Goal: Transaction & Acquisition: Purchase product/service

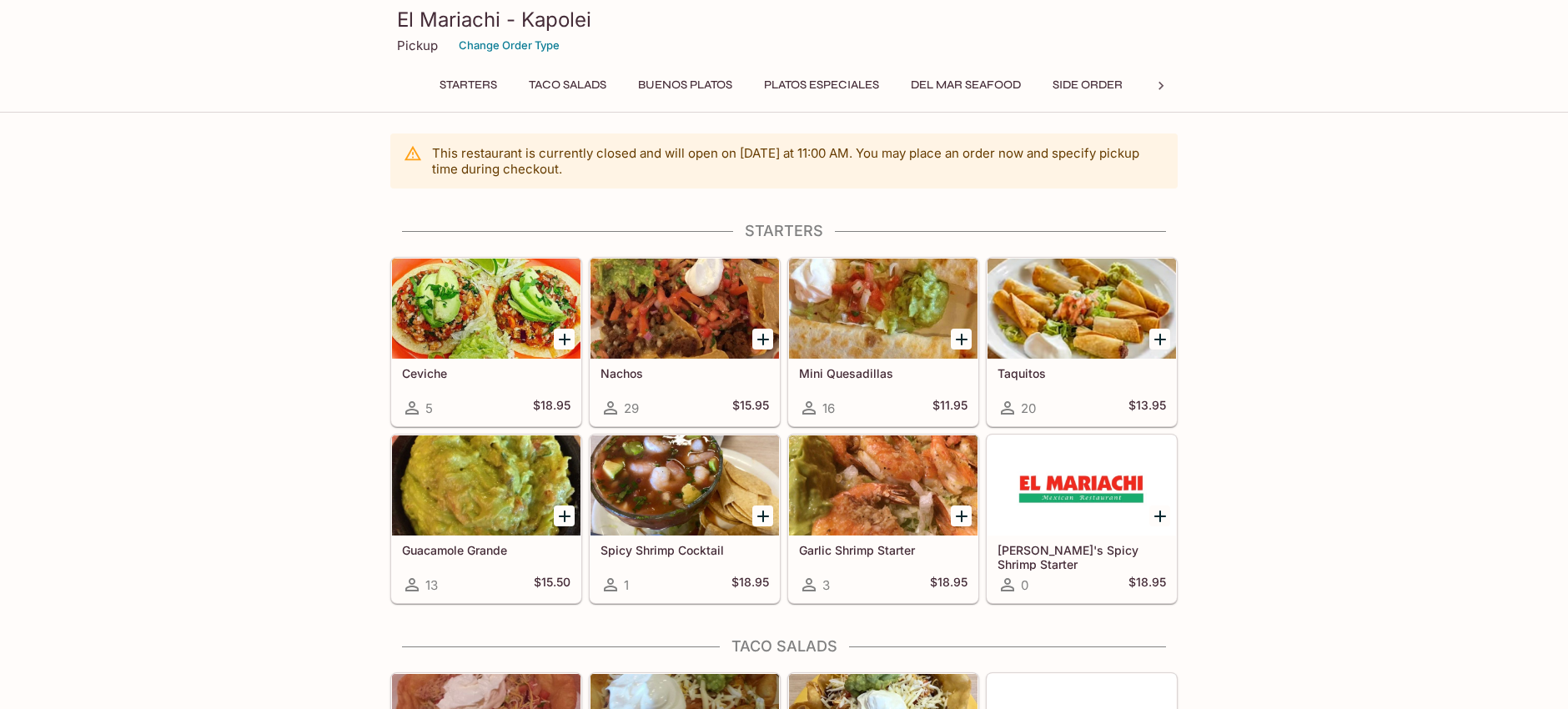
click at [966, 85] on button "Del Mar Seafood" at bounding box center [966, 85] width 129 height 23
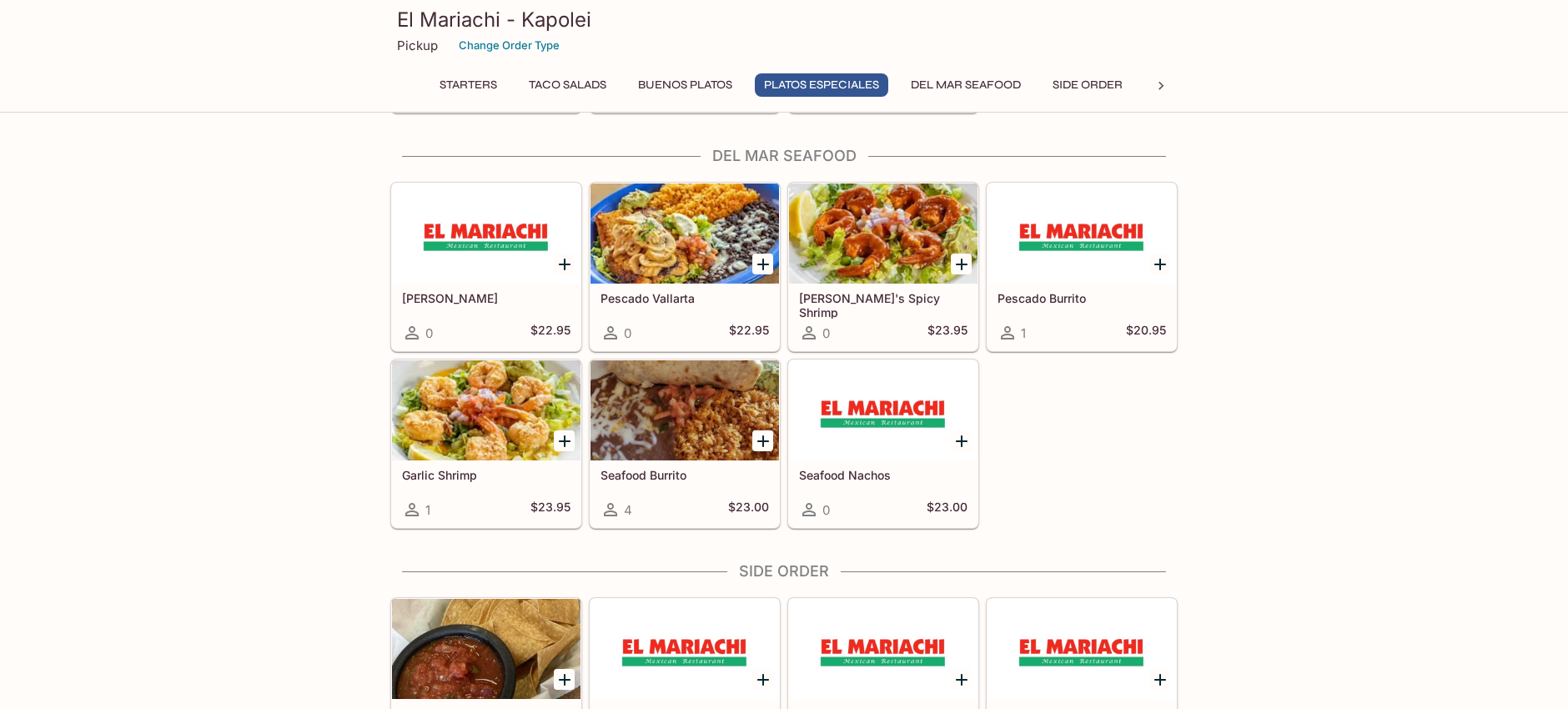
scroll to position [2801, 0]
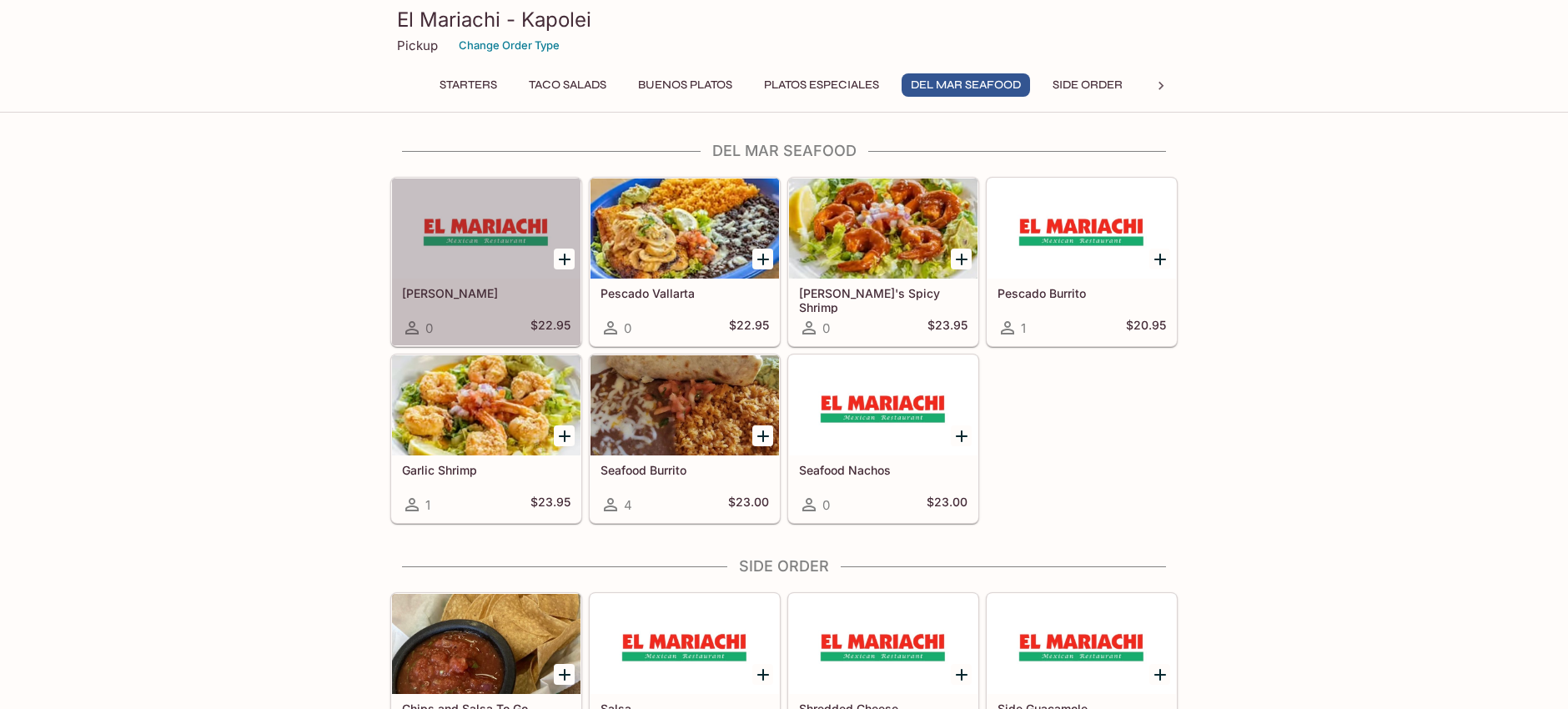
click at [479, 252] on div at bounding box center [486, 228] width 189 height 100
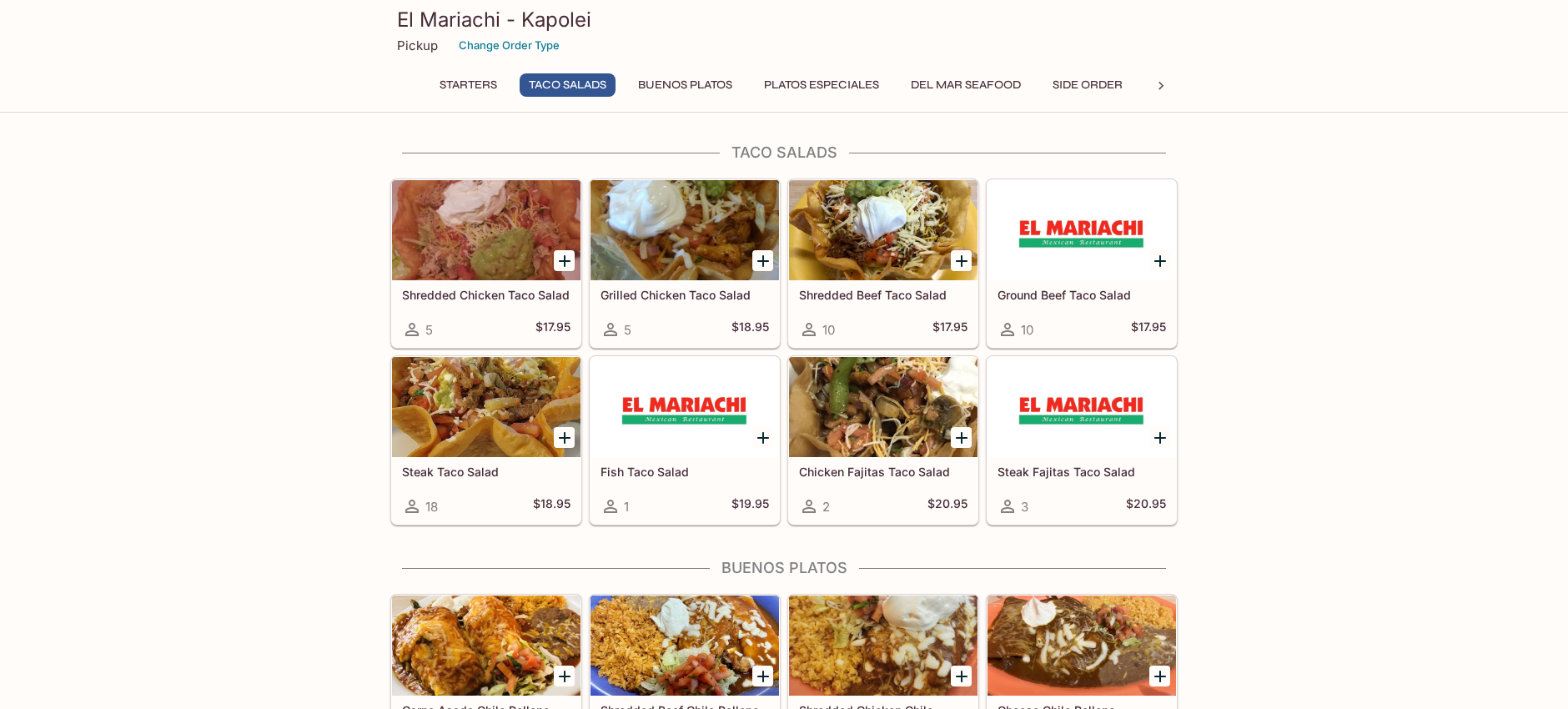
scroll to position [910, 0]
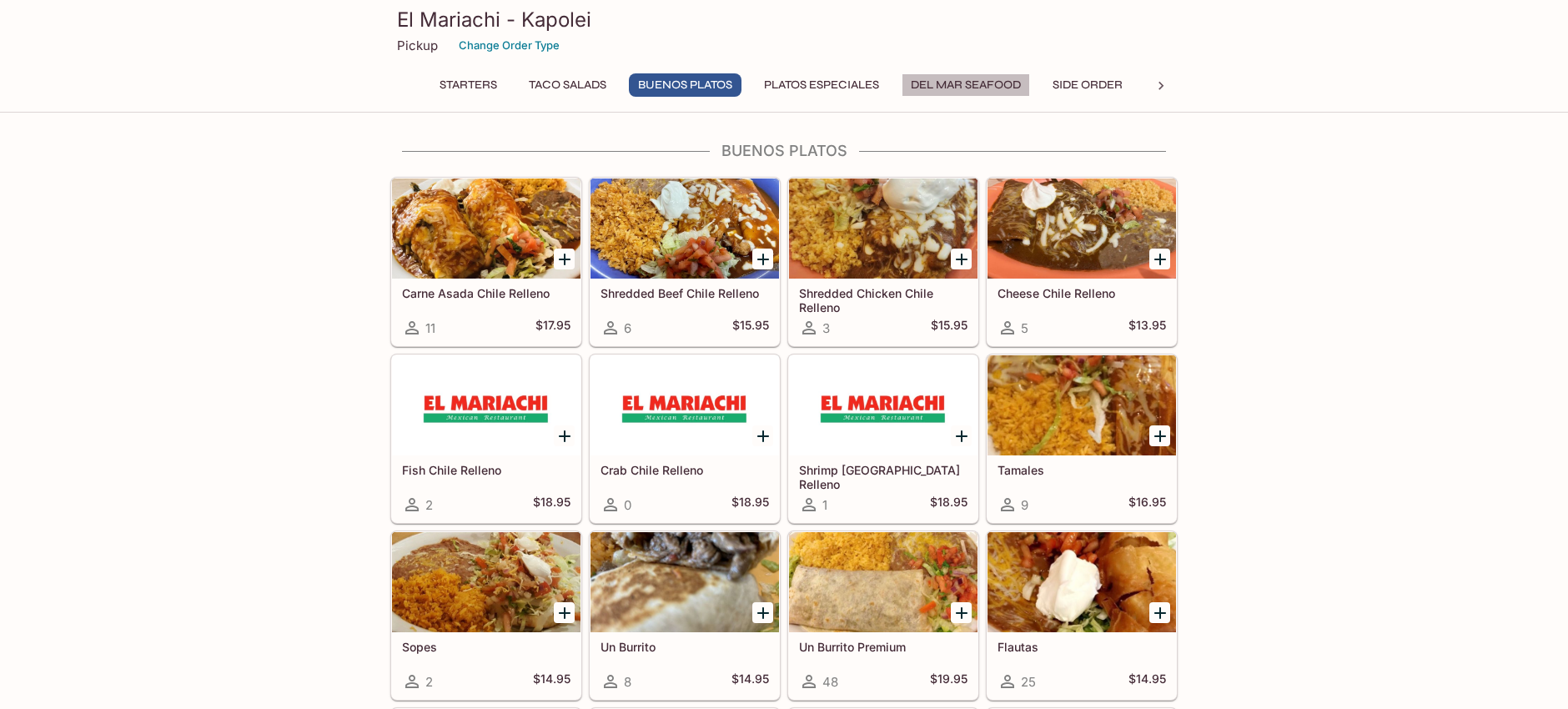
click at [976, 81] on button "Del Mar Seafood" at bounding box center [966, 85] width 129 height 23
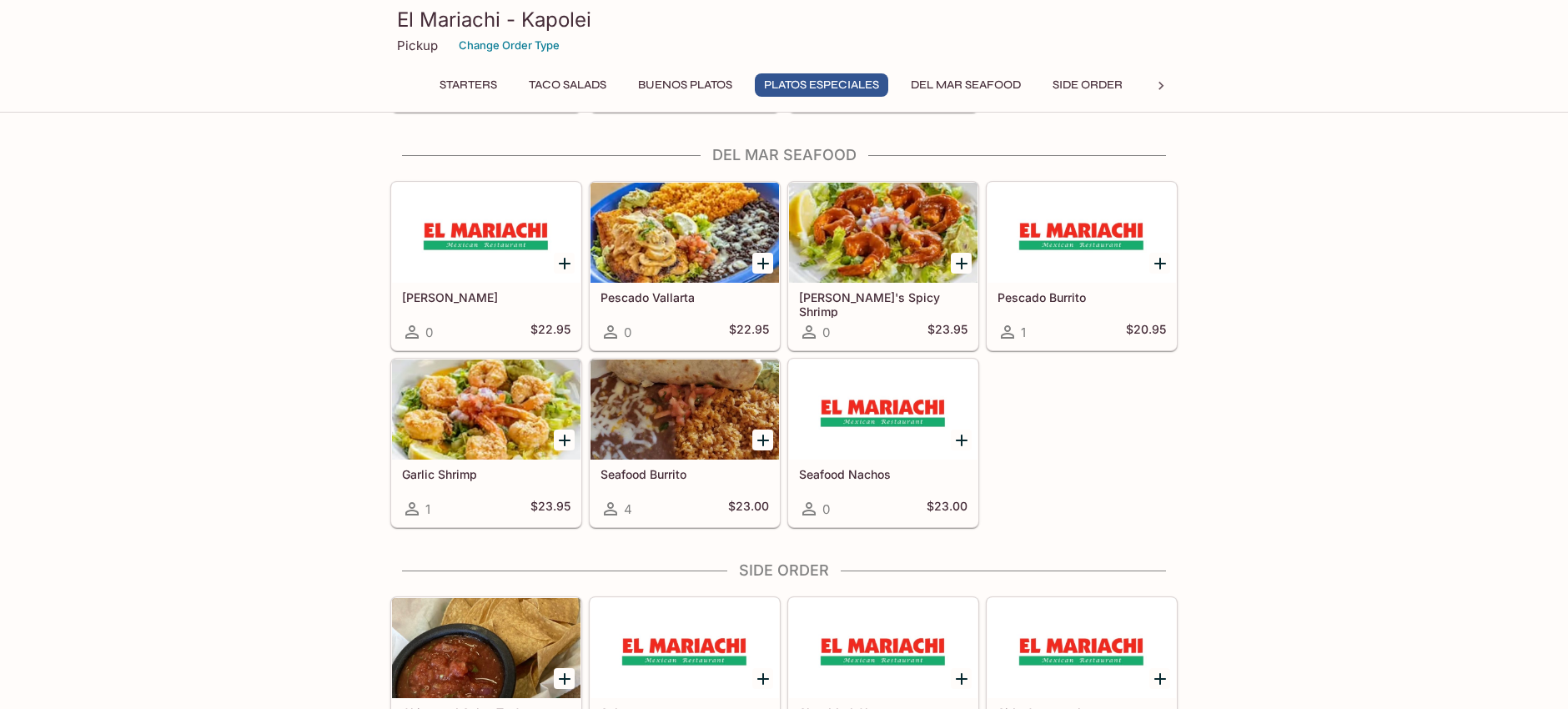
scroll to position [2801, 0]
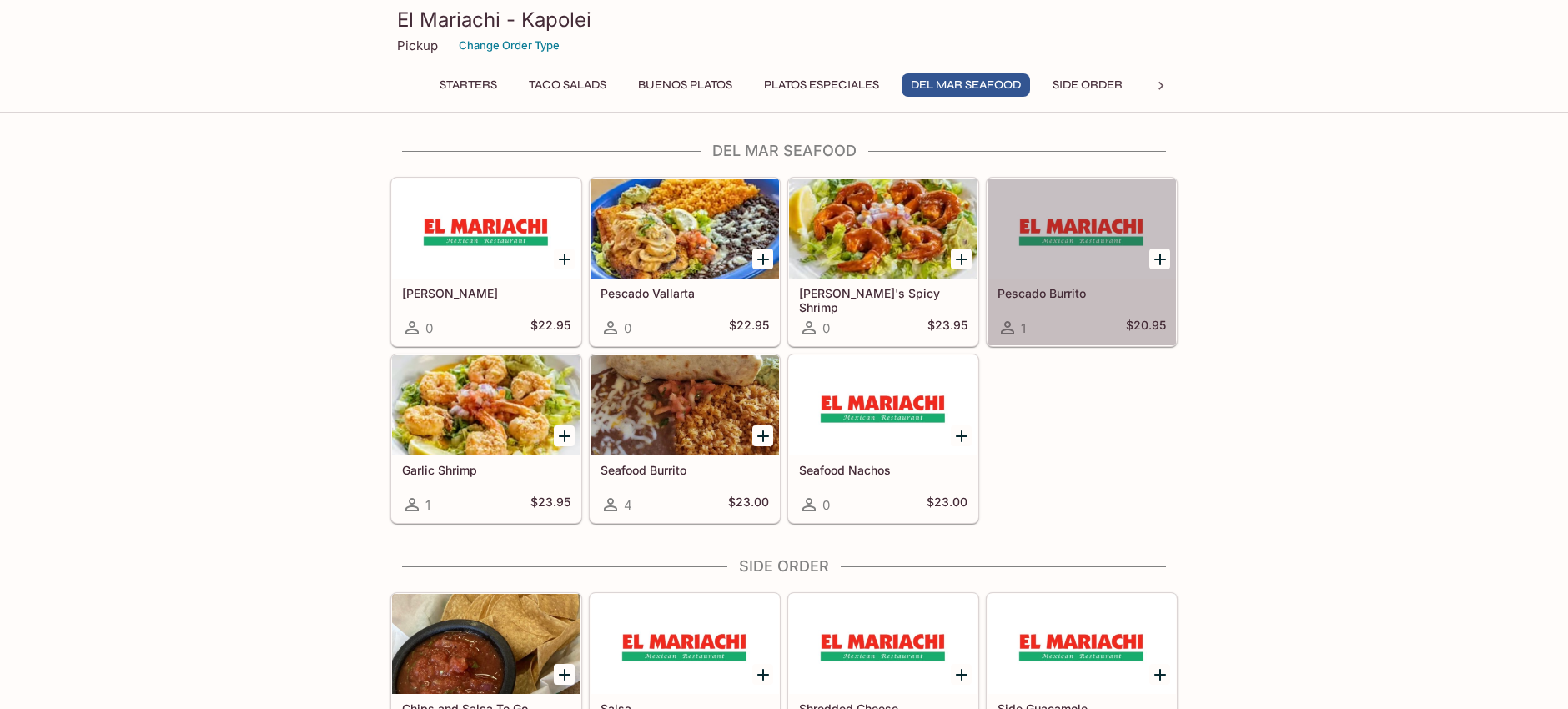
click at [1061, 238] on div at bounding box center [1081, 228] width 189 height 100
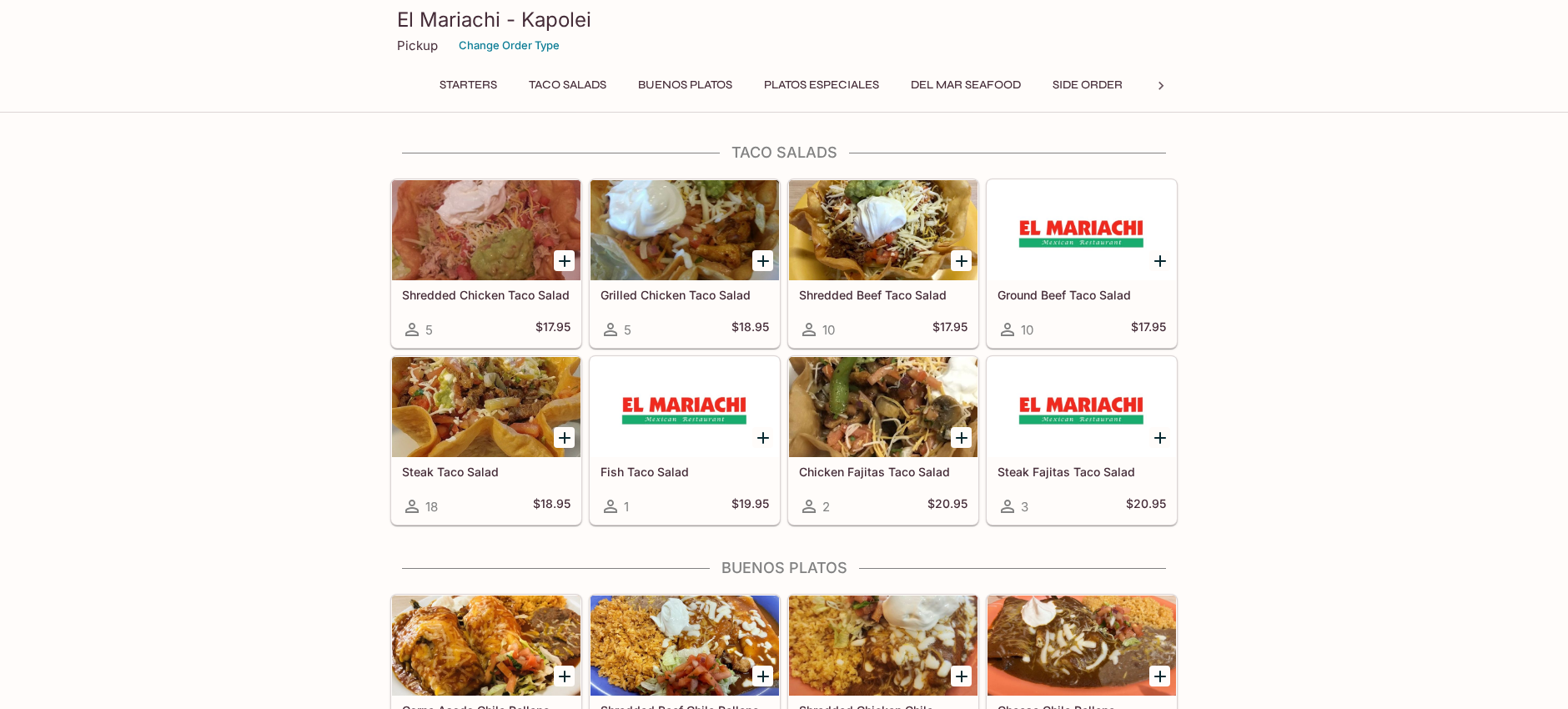
click at [969, 77] on button "Del Mar Seafood" at bounding box center [966, 85] width 129 height 23
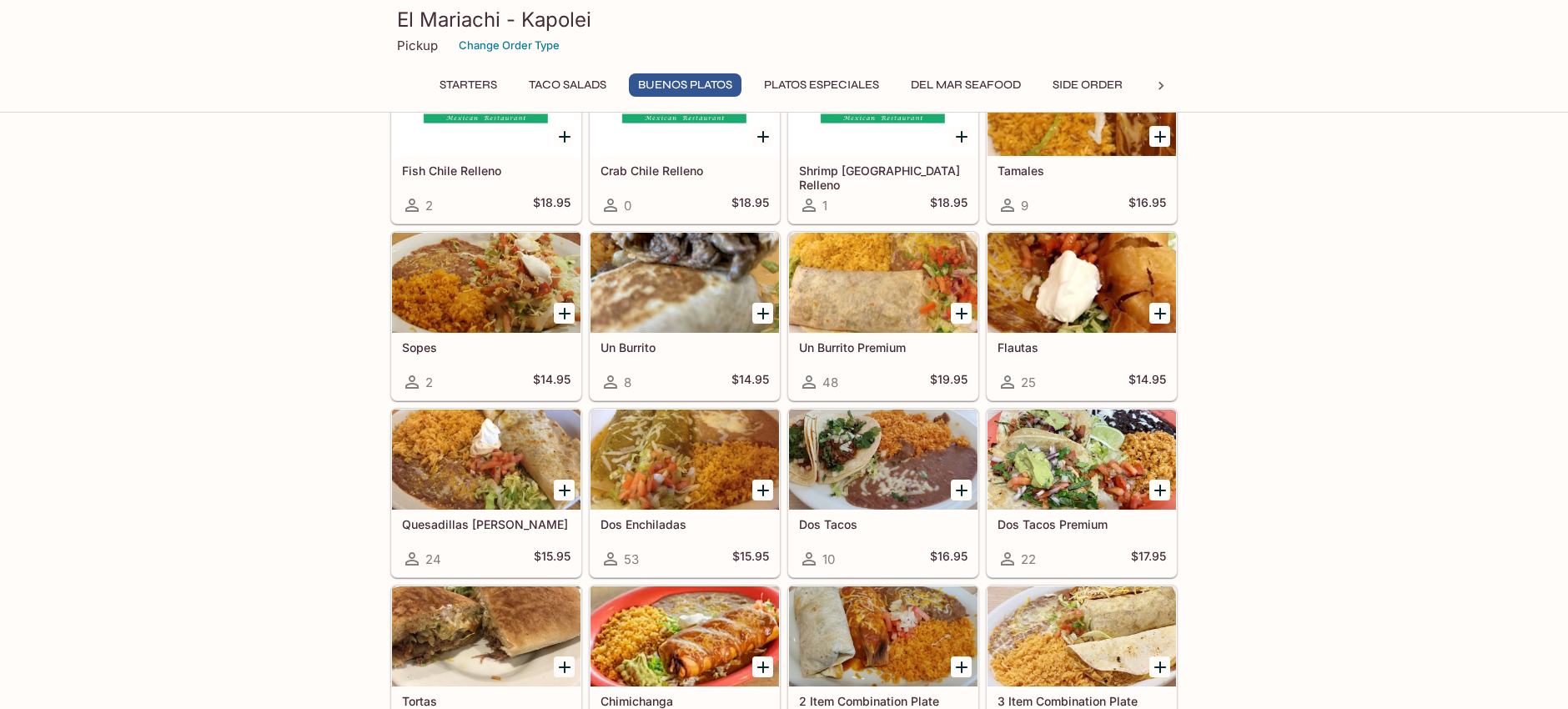
scroll to position [1251, 0]
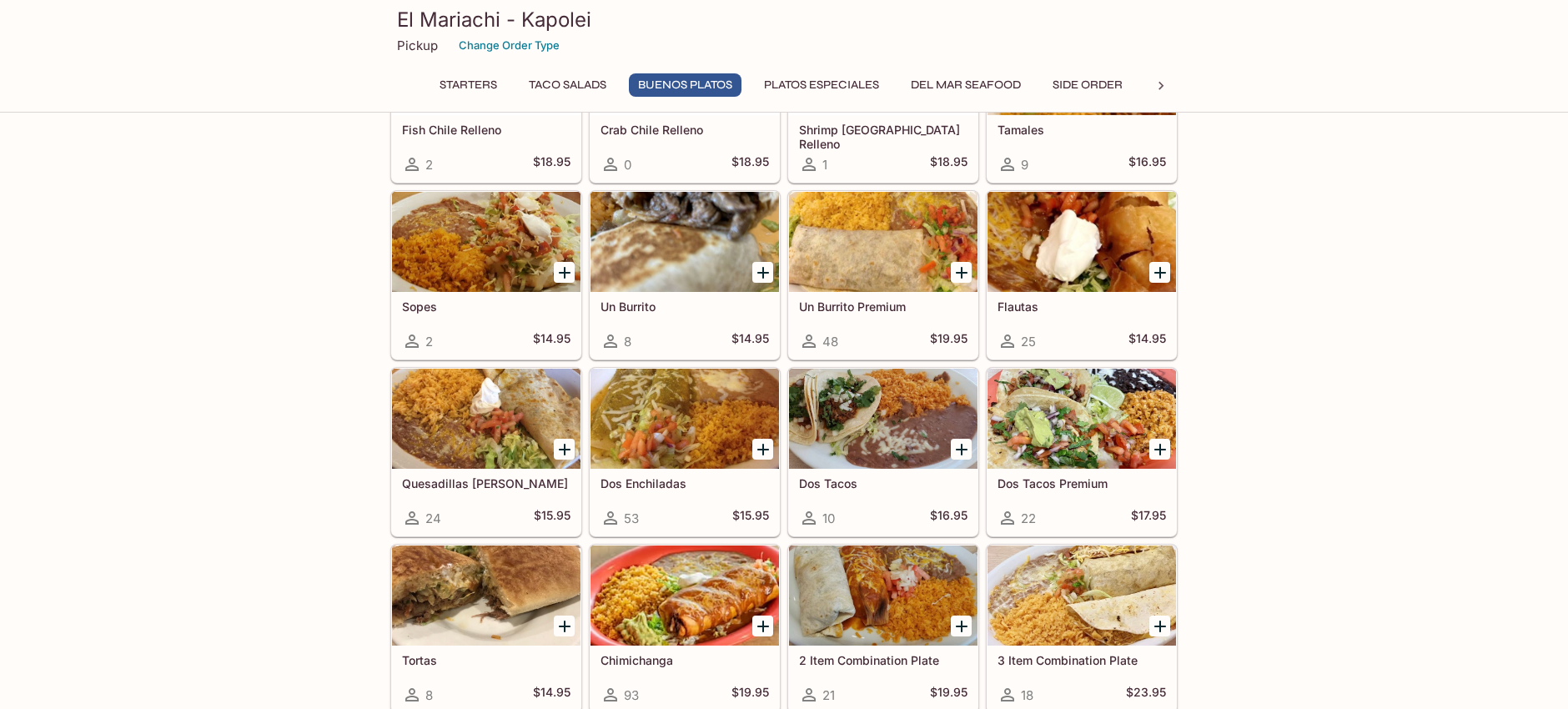
click at [671, 250] on div at bounding box center [685, 242] width 189 height 100
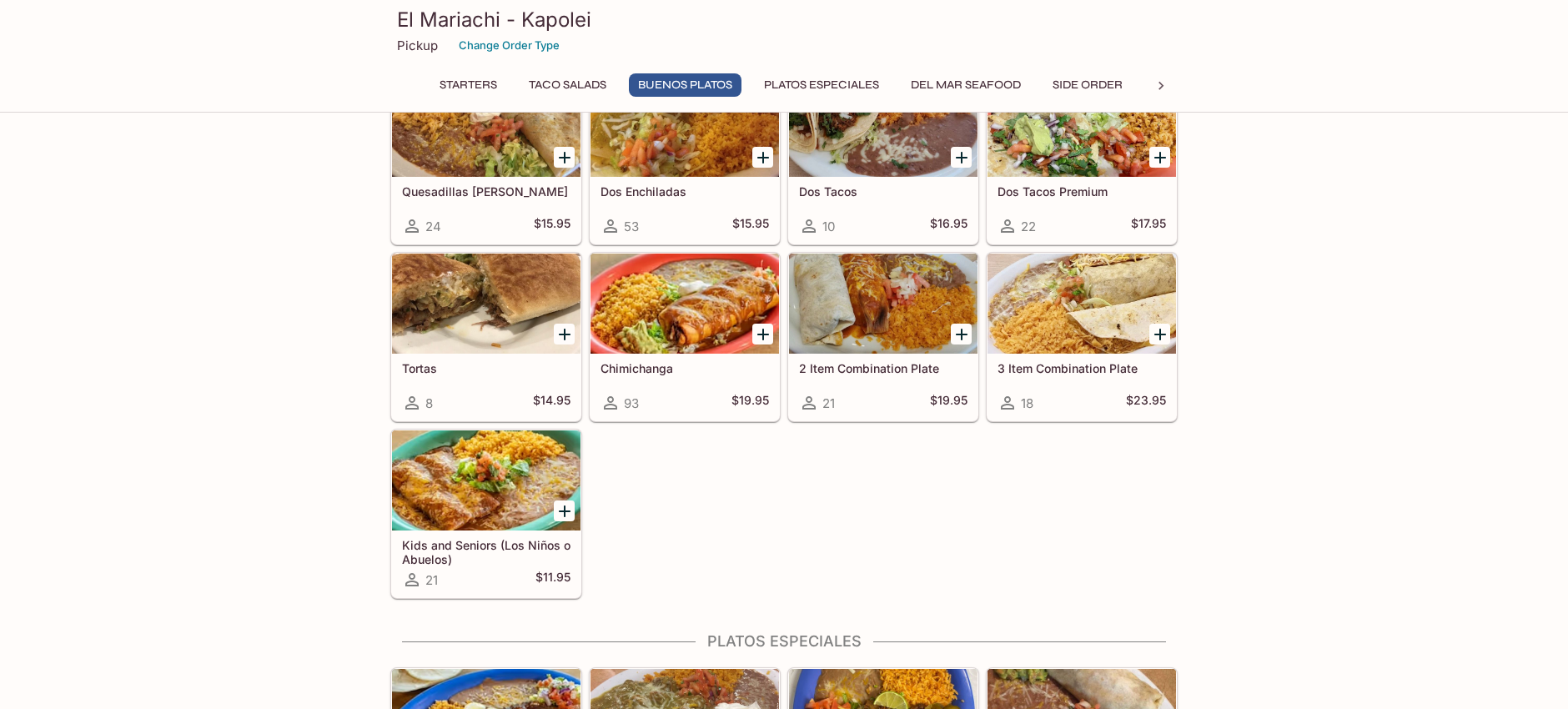
scroll to position [1605, 0]
